Goal: Find specific page/section

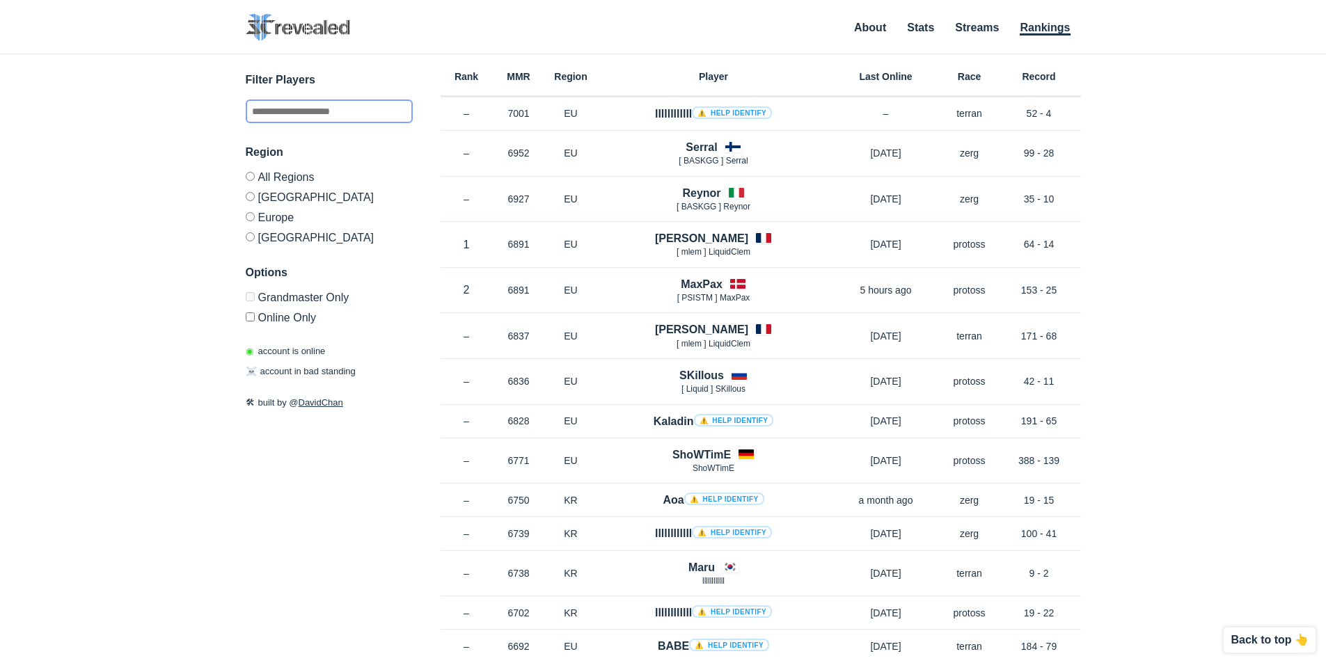
click at [289, 111] on input "text" at bounding box center [329, 112] width 167 height 24
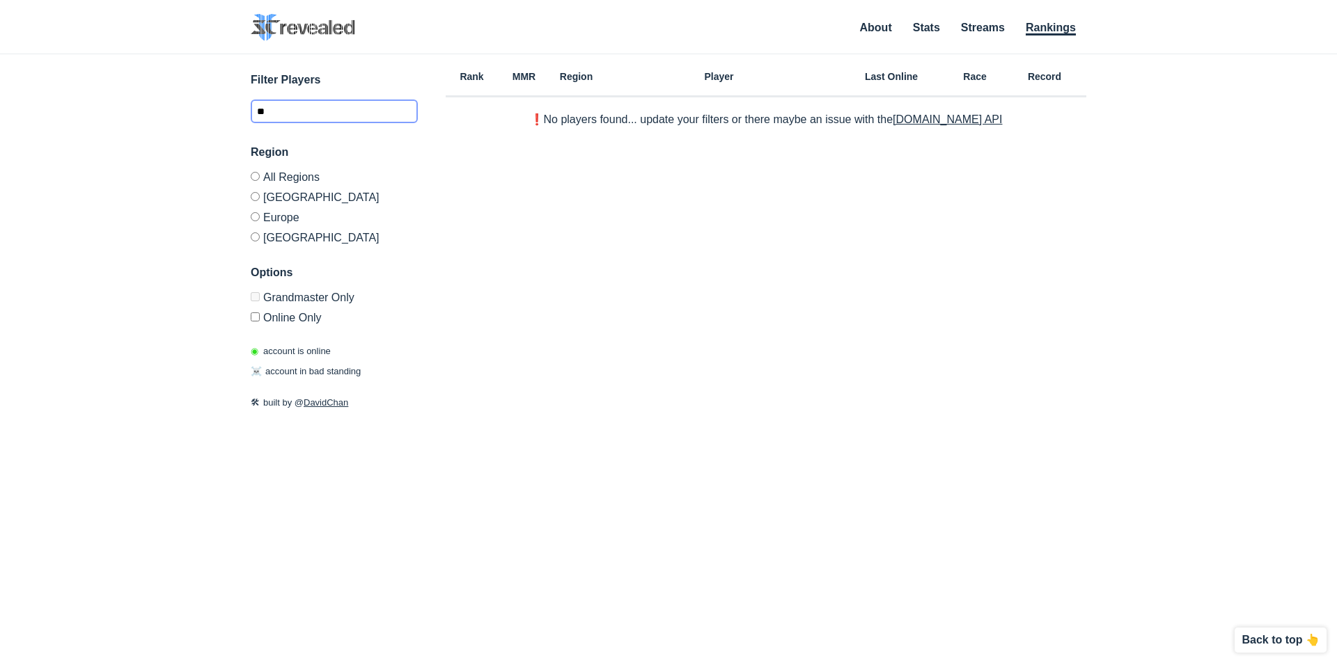
type input "*"
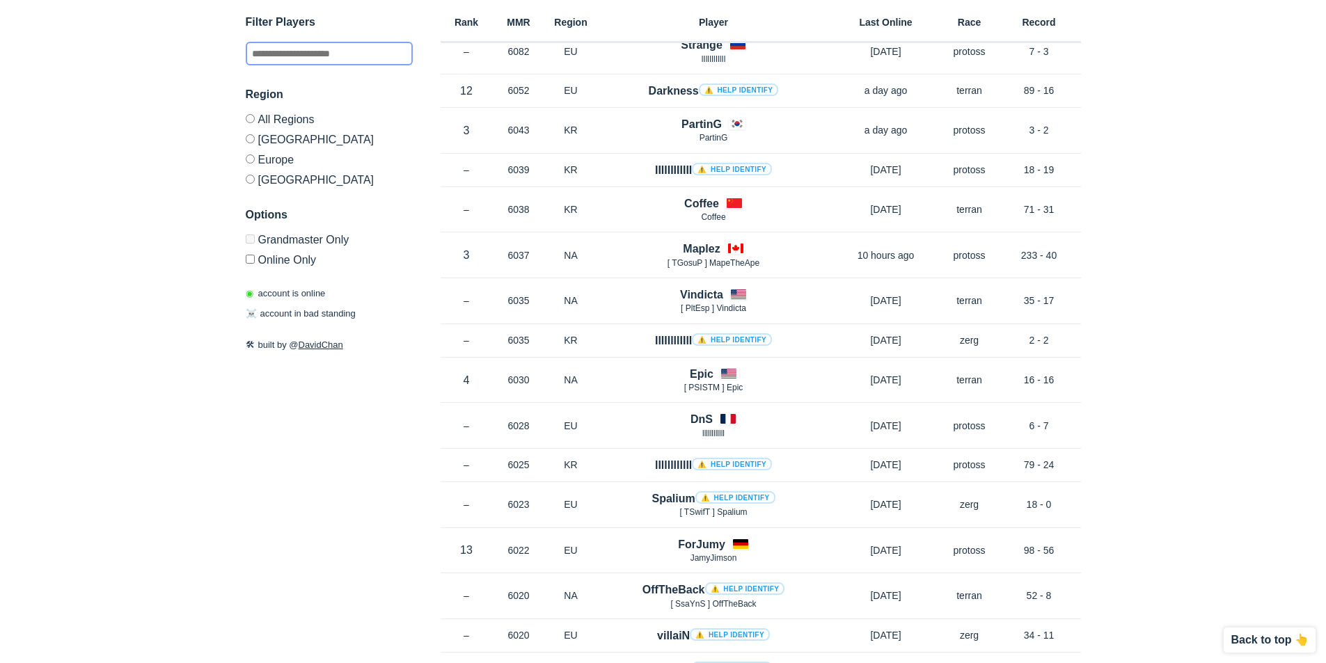
scroll to position [5012, 0]
